Goal: Task Accomplishment & Management: Complete application form

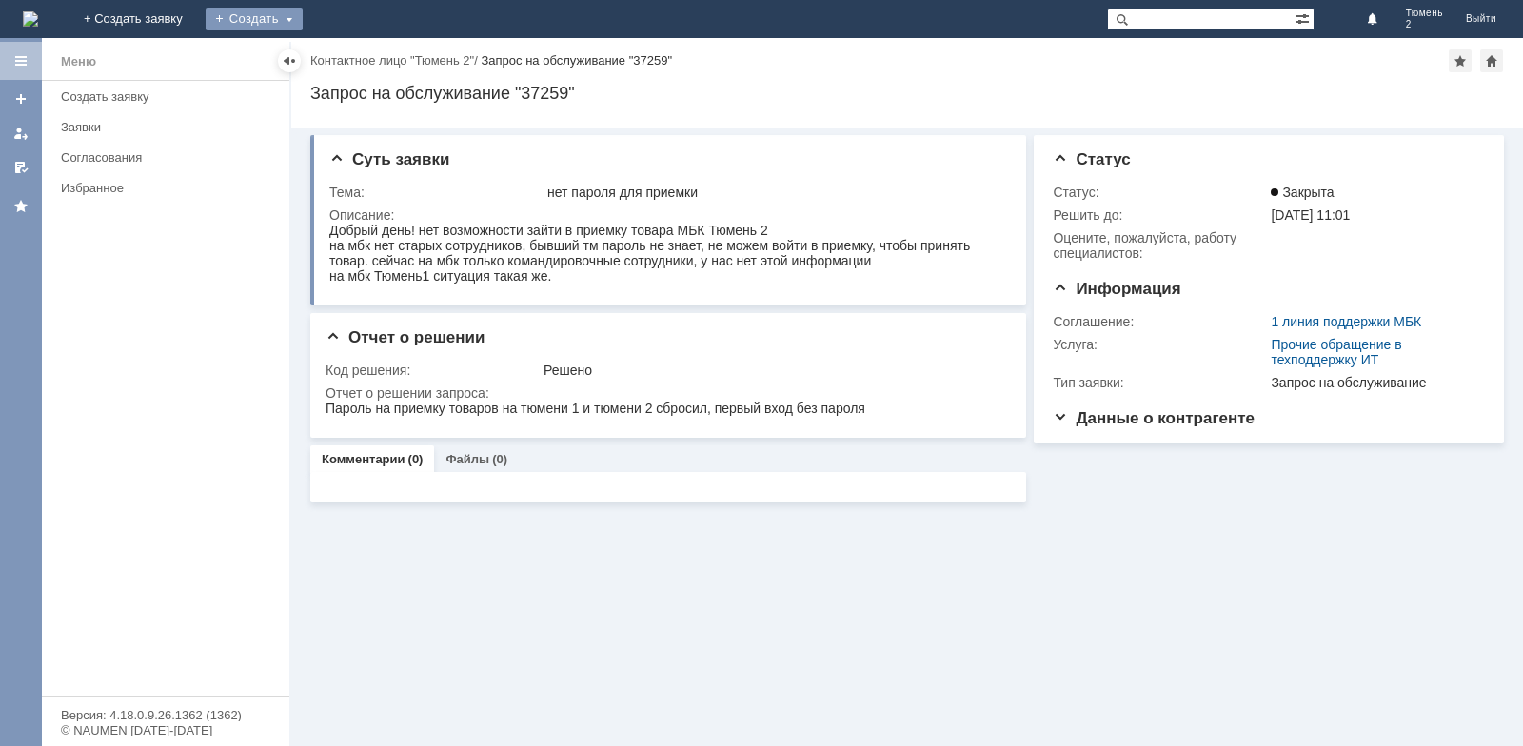
click at [303, 19] on div "Создать" at bounding box center [254, 19] width 97 height 23
click at [354, 63] on link "Заявка" at bounding box center [281, 57] width 145 height 23
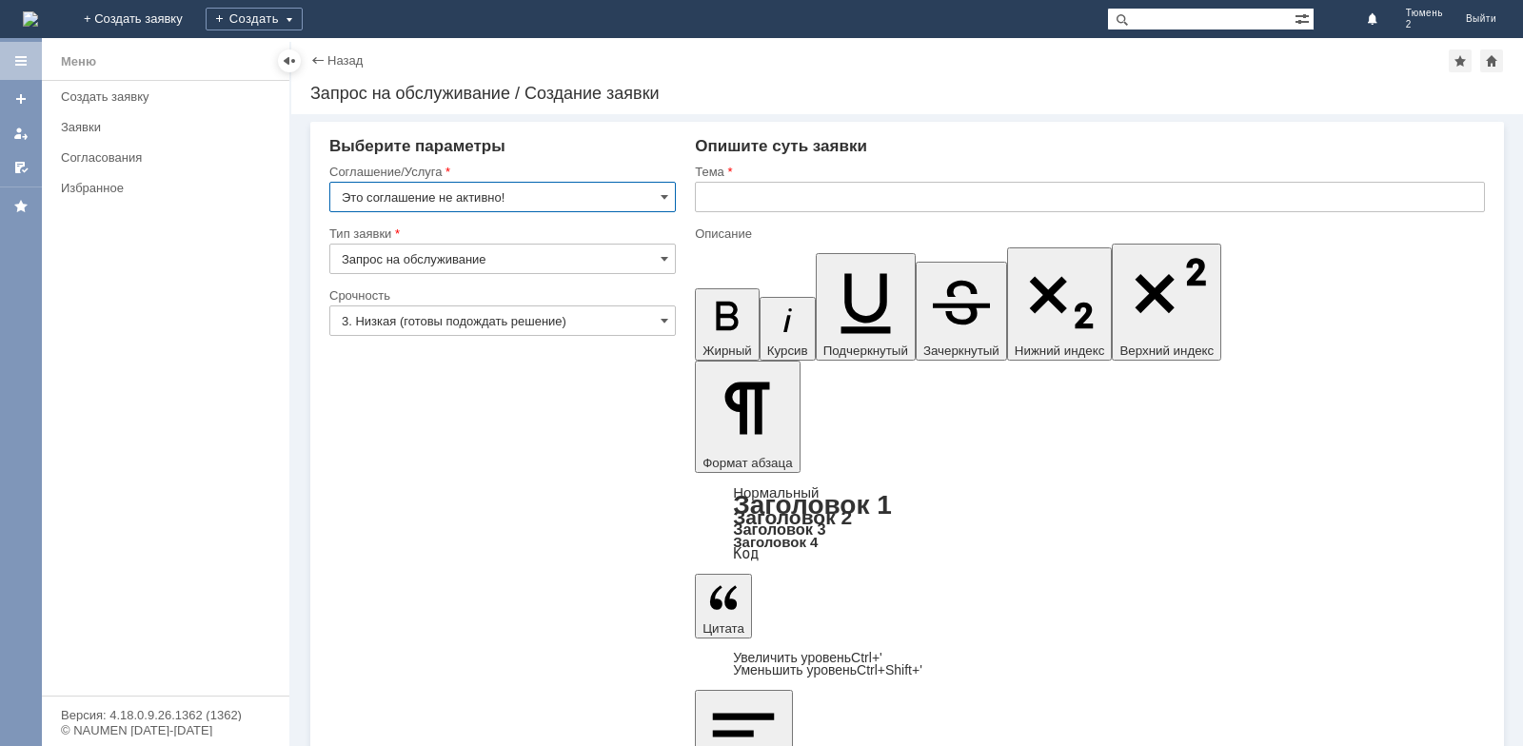
click at [669, 194] on input "Это соглашение не активно!" at bounding box center [502, 197] width 346 height 30
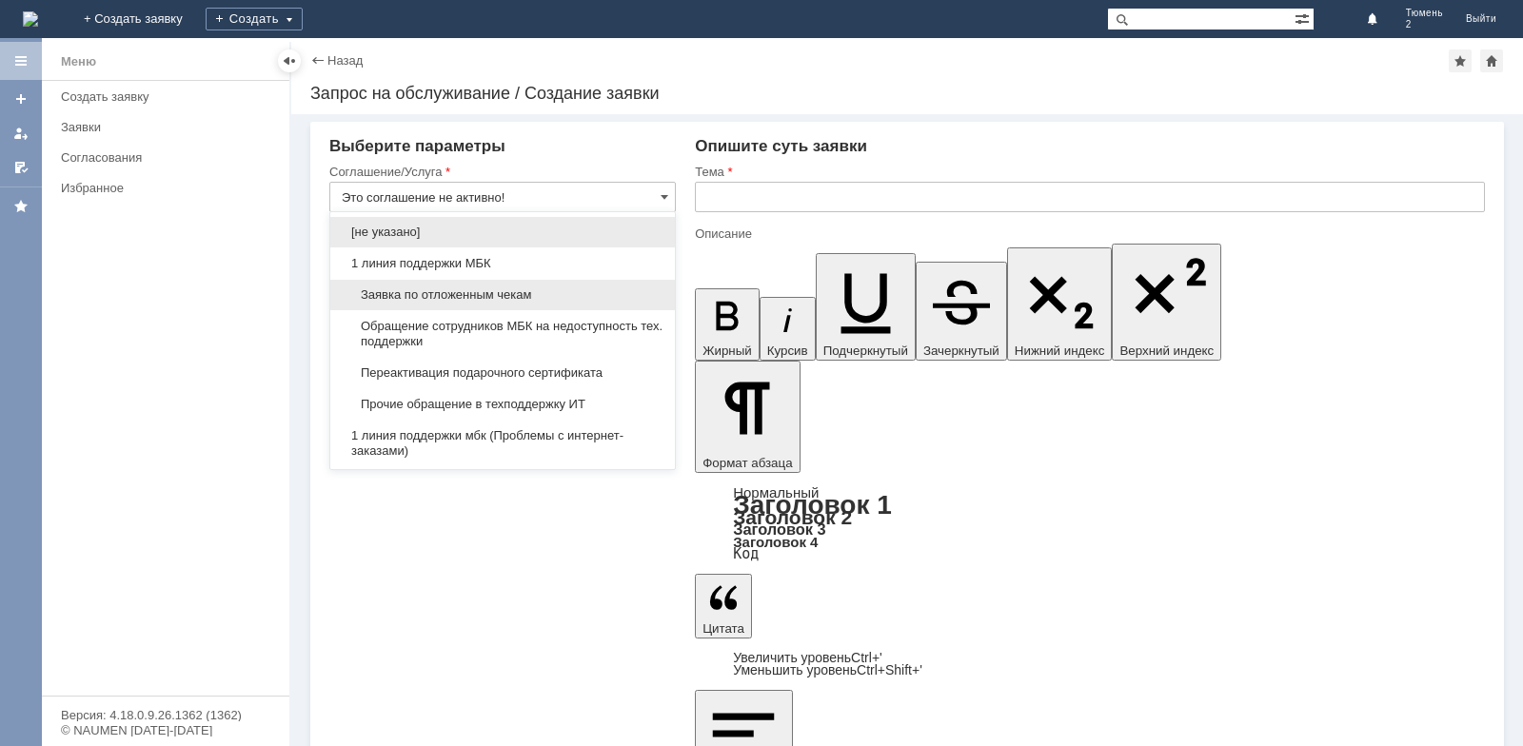
click at [552, 294] on span "Заявка по отложенным чекам" at bounding box center [503, 294] width 322 height 15
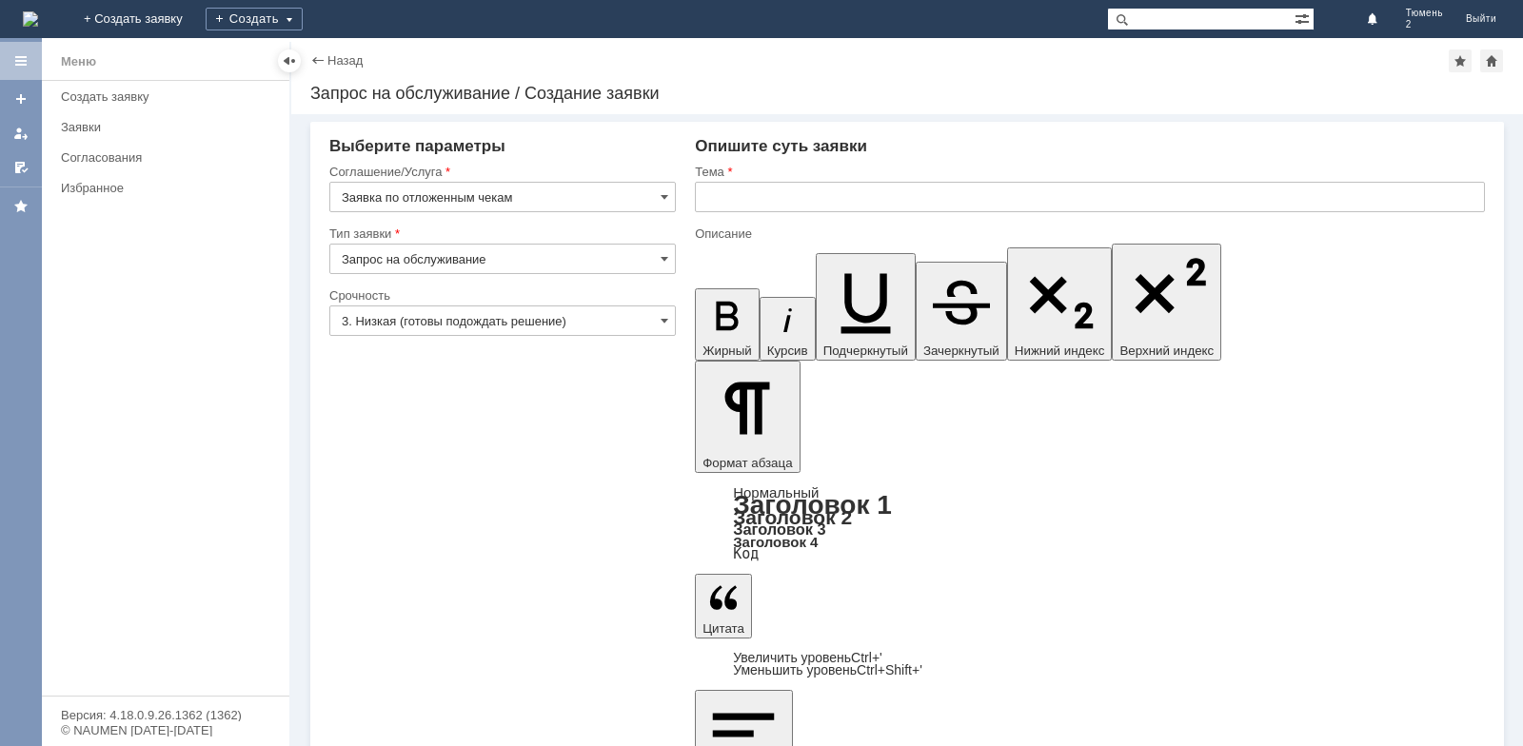
type input "Заявка по отложенным чекам"
click at [721, 194] on input "text" at bounding box center [1090, 197] width 790 height 30
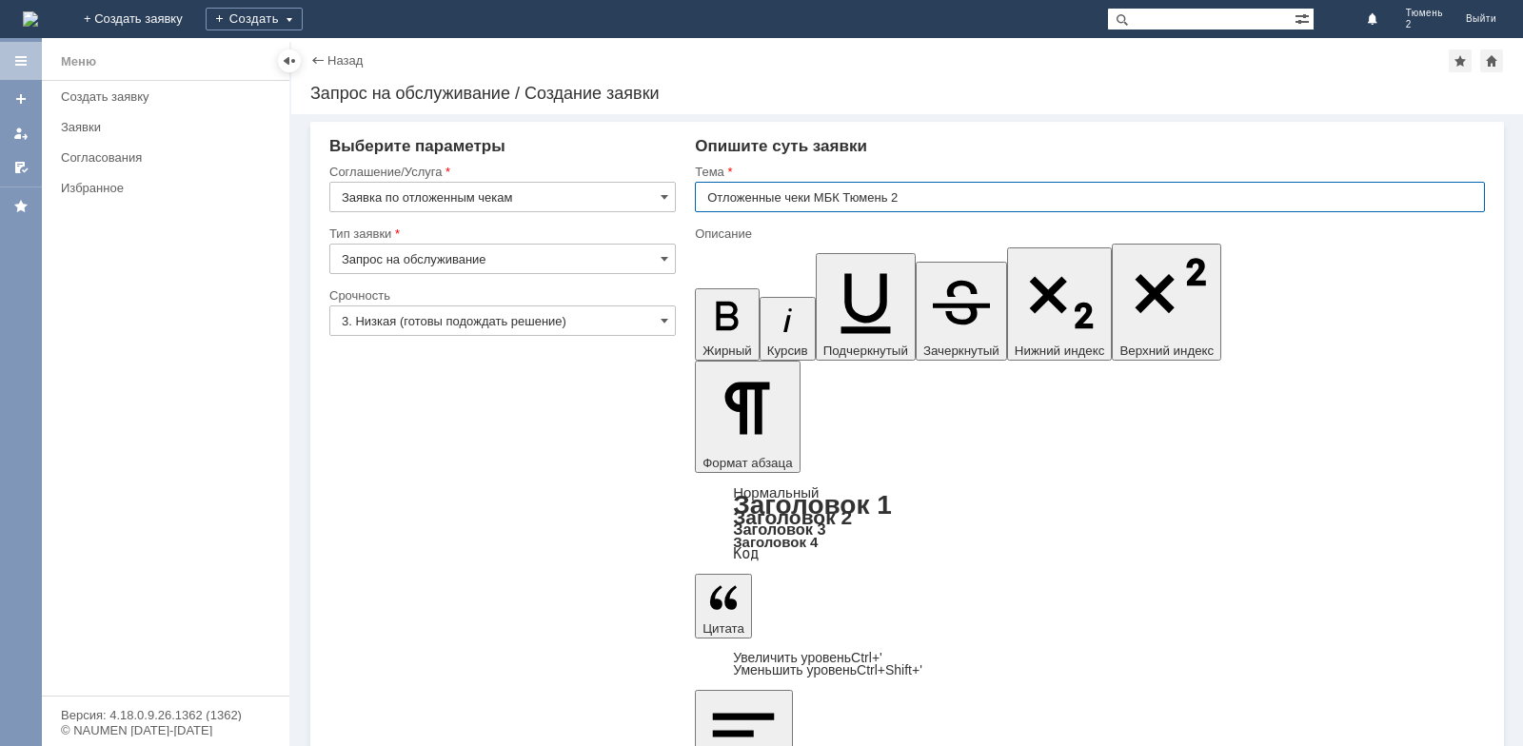
type input "Отложенные чеки МБК Тюмень 2"
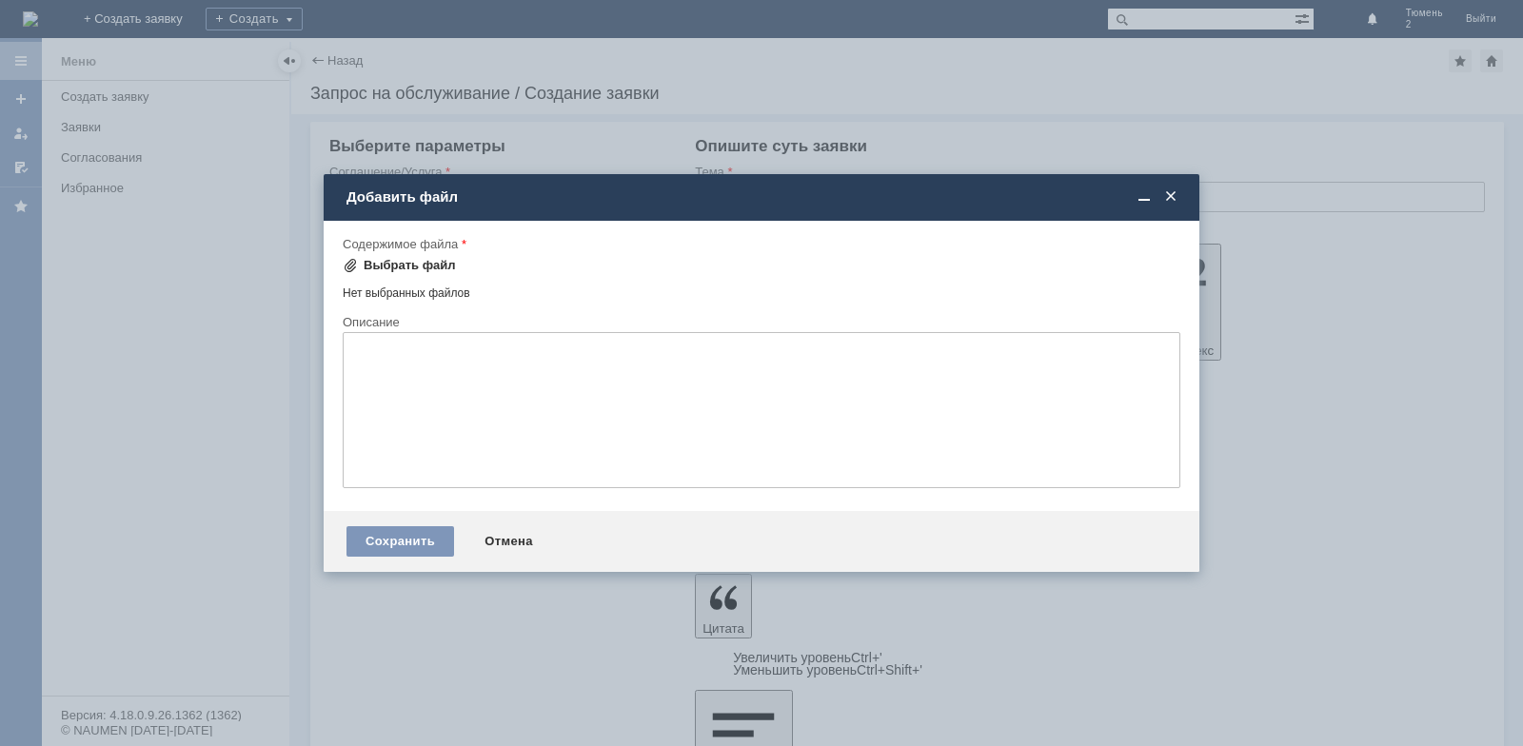
click at [380, 270] on div "Выбрать файл" at bounding box center [410, 265] width 92 height 15
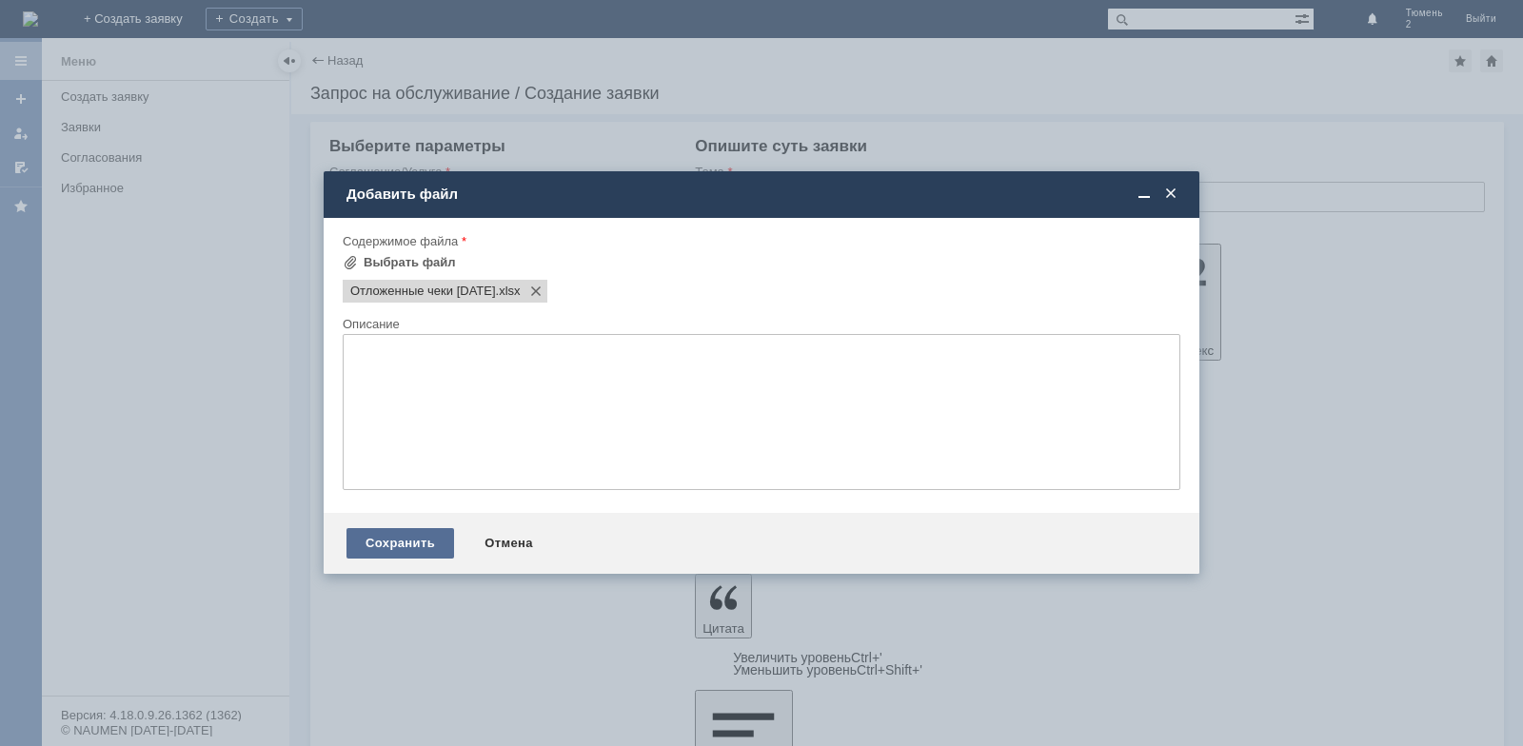
click at [421, 548] on div "Сохранить" at bounding box center [400, 543] width 108 height 30
